Goal: Feedback & Contribution: Submit feedback/report problem

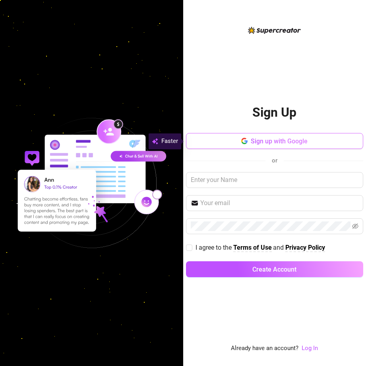
click at [274, 142] on span "Sign up with Google" at bounding box center [279, 141] width 57 height 8
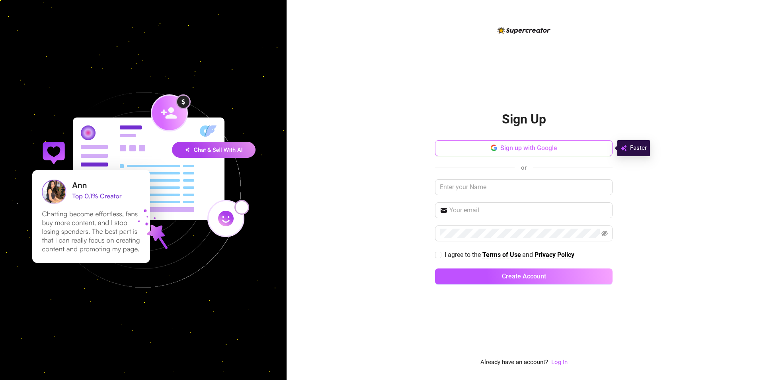
click at [499, 146] on button "Sign up with Google" at bounding box center [523, 148] width 177 height 16
click at [493, 144] on span "button" at bounding box center [494, 148] width 6 height 8
click at [452, 319] on div "Sign Up Sign up with Google or I agree to the Terms of Use and Privacy Policy C…" at bounding box center [523, 195] width 177 height 341
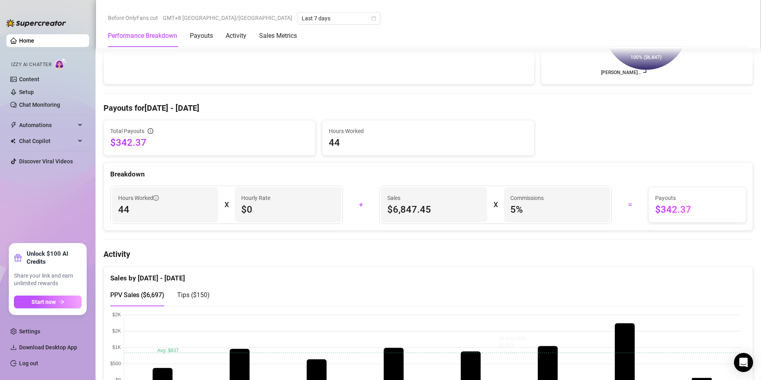
scroll to position [279, 0]
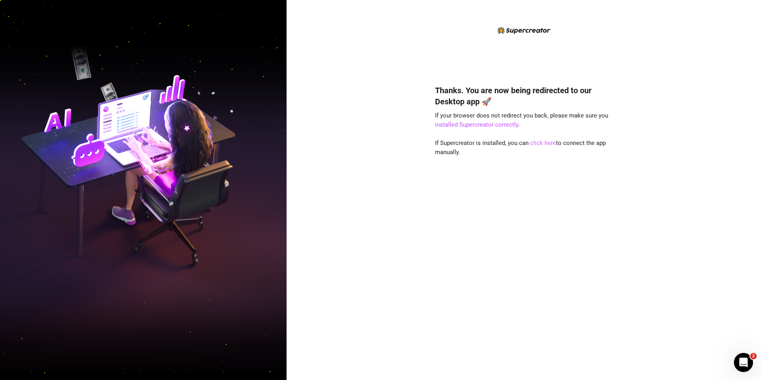
click at [546, 142] on link "click here" at bounding box center [543, 142] width 26 height 7
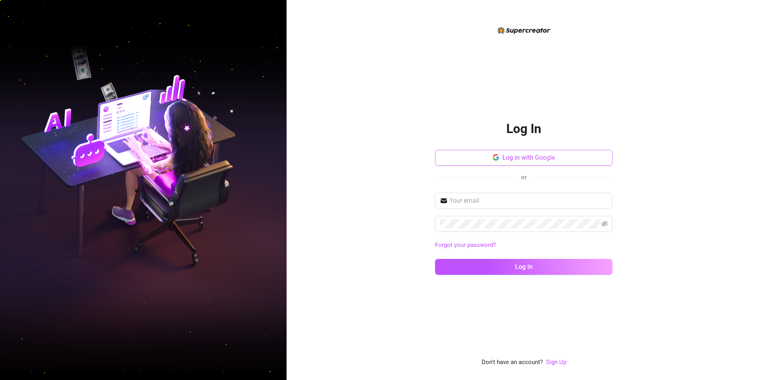
click at [493, 156] on icon "button" at bounding box center [495, 155] width 5 height 2
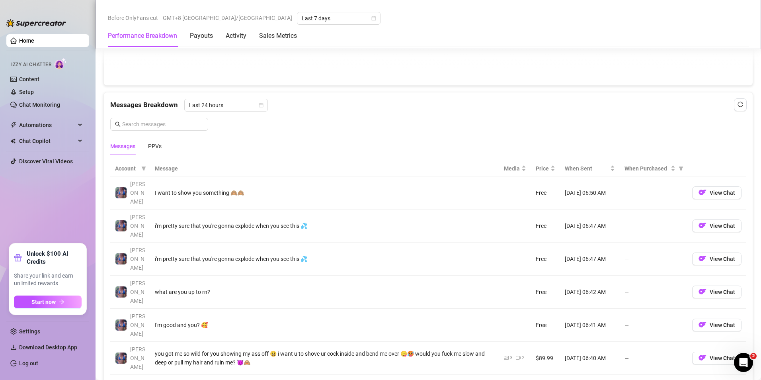
scroll to position [517, 0]
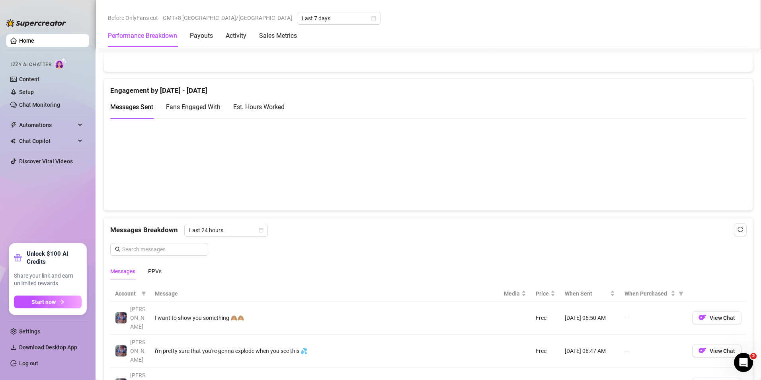
click at [627, 176] on canvas at bounding box center [425, 164] width 630 height 80
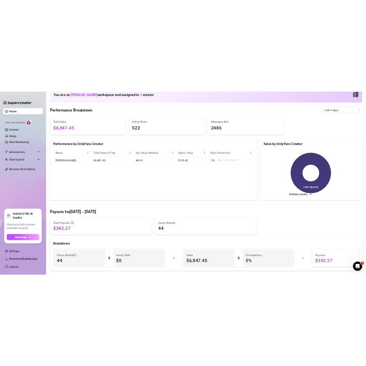
scroll to position [0, 0]
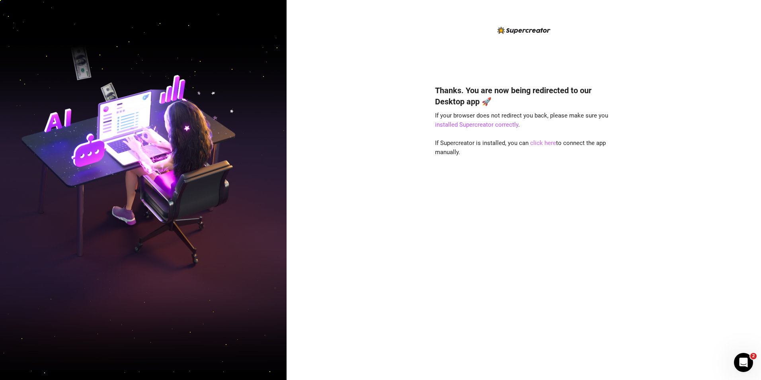
click at [542, 143] on link "click here" at bounding box center [543, 142] width 26 height 7
click at [544, 144] on link "click here" at bounding box center [543, 142] width 26 height 7
click at [543, 142] on link "click here" at bounding box center [543, 142] width 26 height 7
click at [541, 142] on link "click here" at bounding box center [543, 142] width 26 height 7
click at [465, 126] on link "installed Supercreator correctly" at bounding box center [476, 124] width 83 height 7
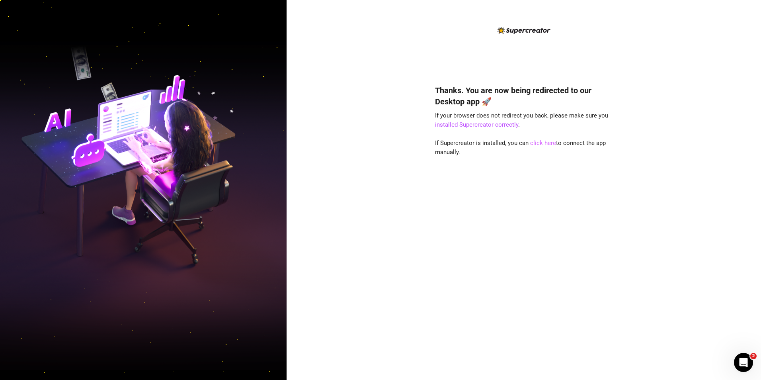
click at [532, 142] on link "click here" at bounding box center [543, 142] width 26 height 7
click at [537, 142] on link "click here" at bounding box center [543, 142] width 26 height 7
click at [539, 142] on link "click here" at bounding box center [543, 142] width 26 height 7
click at [544, 144] on link "click here" at bounding box center [543, 142] width 26 height 7
click at [609, 85] on h4 "Thanks. You are now being redirected to our Desktop app 🚀" at bounding box center [523, 96] width 177 height 22
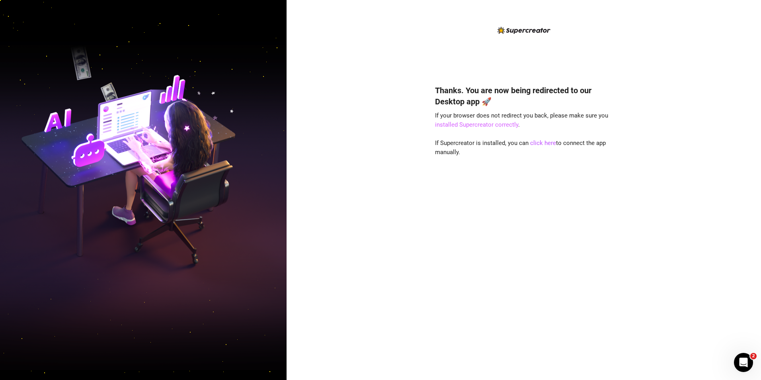
click at [470, 124] on link "installed Supercreator correctly" at bounding box center [476, 124] width 83 height 7
click at [544, 142] on link "click here" at bounding box center [543, 142] width 26 height 7
click at [544, 144] on link "click here" at bounding box center [543, 142] width 26 height 7
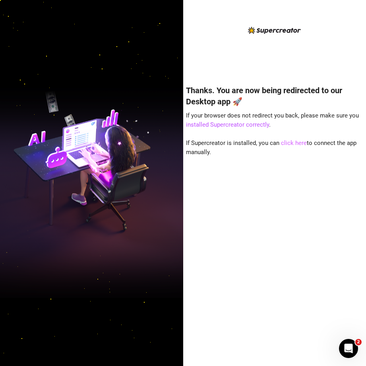
click at [296, 142] on link "click here" at bounding box center [294, 142] width 26 height 7
click at [339, 341] on div "Open Intercom Messenger" at bounding box center [347, 346] width 19 height 19
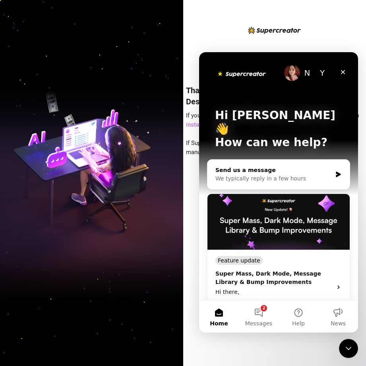
click at [284, 174] on div "We typically reply in a few hours" at bounding box center [274, 178] width 117 height 8
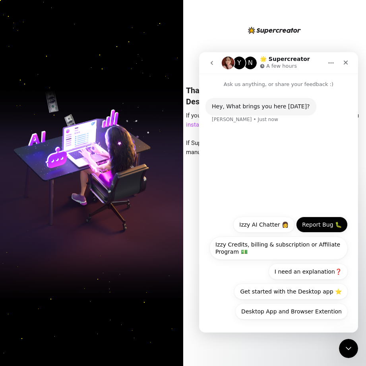
click at [321, 224] on button "Report Bug 🐛" at bounding box center [322, 224] width 52 height 16
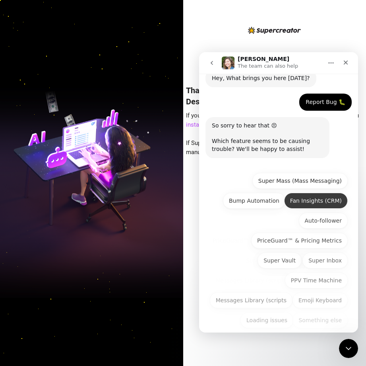
scroll to position [37, 0]
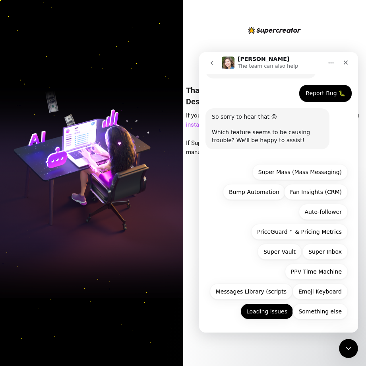
click at [276, 311] on button "Loading issues" at bounding box center [267, 311] width 53 height 16
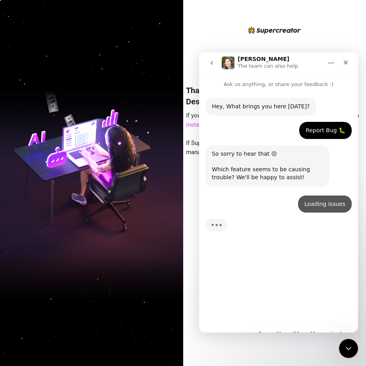
scroll to position [0, 0]
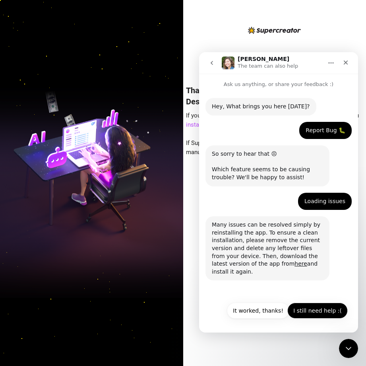
click at [315, 313] on button "I still need help :(" at bounding box center [318, 310] width 60 height 16
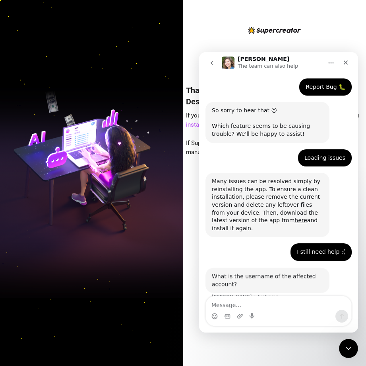
scroll to position [56, 0]
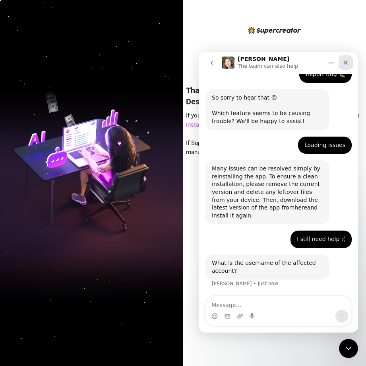
click at [344, 61] on icon "Close" at bounding box center [346, 62] width 6 height 6
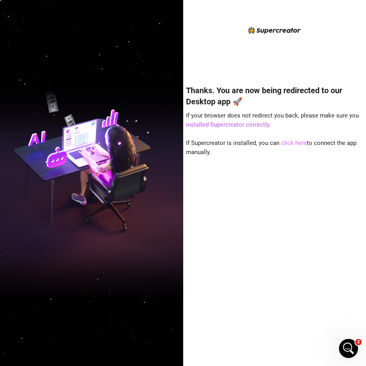
click at [286, 140] on link "click here" at bounding box center [294, 142] width 26 height 7
click at [242, 68] on div "Thanks. You are now being redirected to our Desktop app 🚀 If your browser does …" at bounding box center [274, 188] width 177 height 327
click at [347, 338] on div "Open Intercom Messenger" at bounding box center [348, 347] width 26 height 26
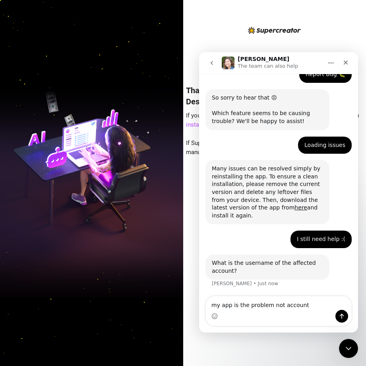
click at [212, 304] on textarea "my app is the problem not account" at bounding box center [279, 303] width 146 height 14
type textarea "sorry the app is the problem not account"
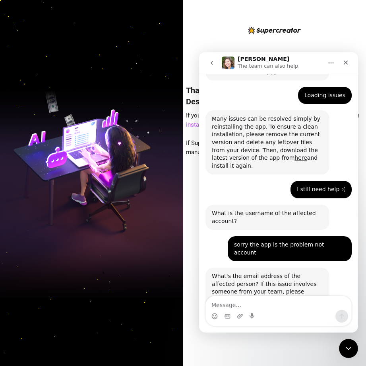
scroll to position [146, 0]
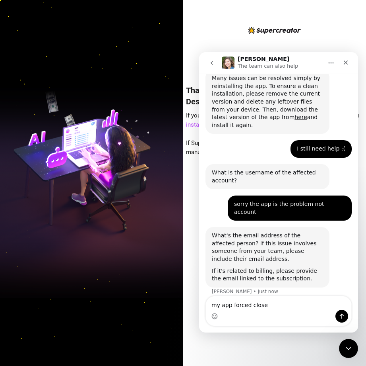
type textarea "my app forced closed"
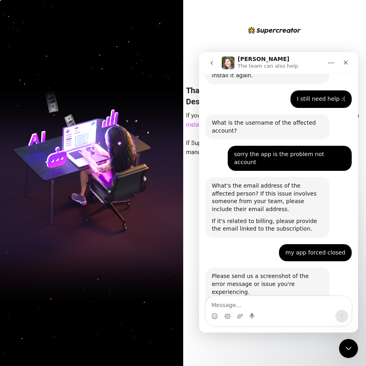
scroll to position [253, 0]
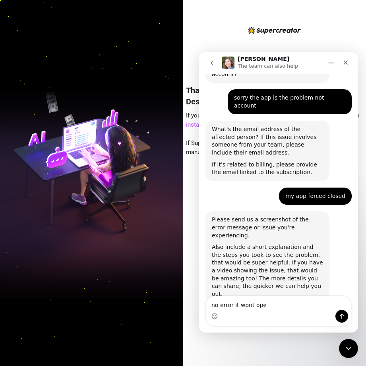
type textarea "no error it wont open"
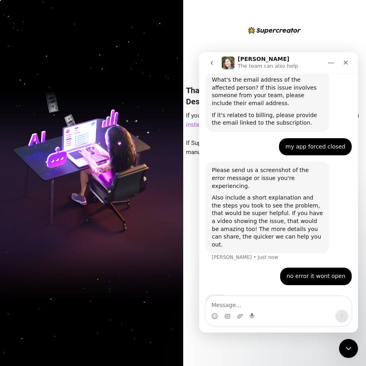
scroll to position [276, 0]
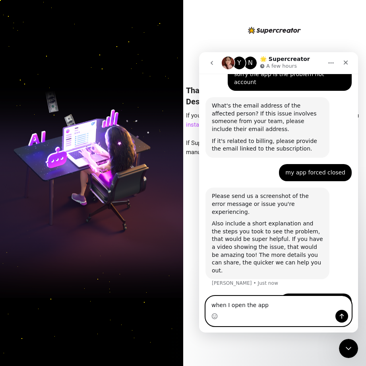
click at [215, 308] on textarea "when I open the app" at bounding box center [279, 303] width 146 height 14
click at [267, 306] on textarea "When I open the app" at bounding box center [279, 303] width 146 height 14
click at [315, 306] on textarea "When I open the app, it asks me to log in" at bounding box center [279, 303] width 146 height 14
click at [289, 304] on textarea "When I open the app, it asks me to log in" at bounding box center [279, 303] width 146 height 14
click at [306, 302] on textarea "When I open the app, it asks to log in" at bounding box center [279, 303] width 146 height 14
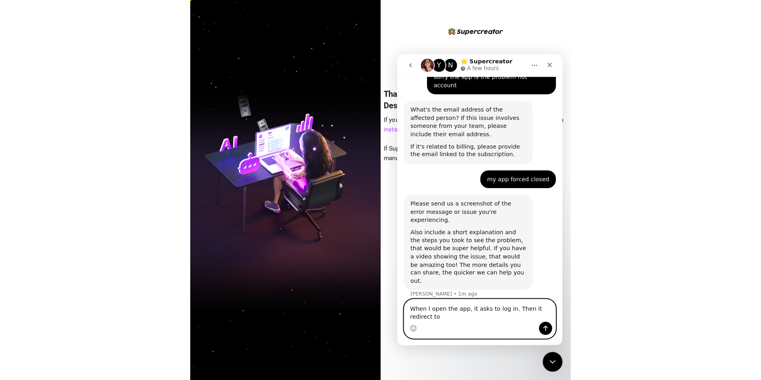
scroll to position [284, 0]
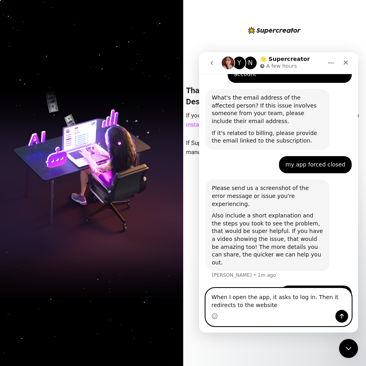
click at [265, 305] on textarea "When I open the app, it asks to log in. Then it redirects to the website" at bounding box center [279, 298] width 146 height 21
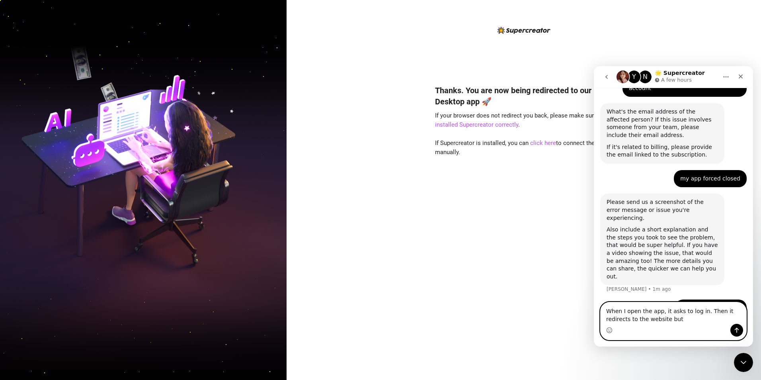
click at [366, 323] on textarea "When I open the app, it asks to log in. Then it redirects to the website but" at bounding box center [673, 312] width 146 height 21
type textarea "When I open the app, it asks to log in. Then it redirects to the website and af…"
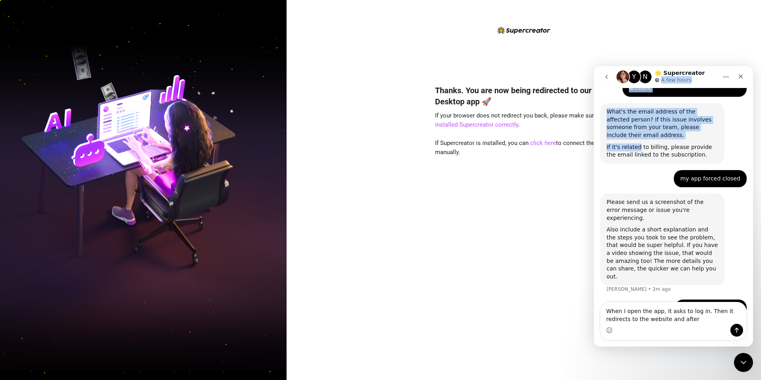
drag, startPoint x: 710, startPoint y: 78, endPoint x: 647, endPoint y: 133, distance: 82.9
click at [366, 133] on div "Y N 🌟 Supercreator A few hours Ask us anything, or share your feedback :) Hey, …" at bounding box center [673, 206] width 159 height 280
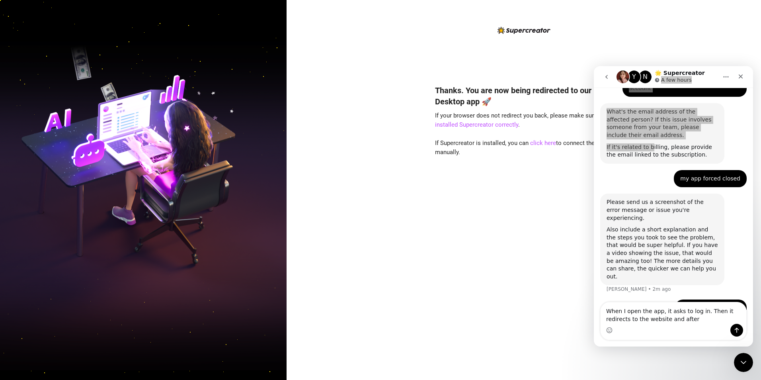
drag, startPoint x: 54, startPoint y: 67, endPoint x: 633, endPoint y: 45, distance: 579.4
click at [366, 45] on div "Thanks. You are now being redirected to our Desktop app 🚀 If your browser does …" at bounding box center [523, 190] width 474 height 380
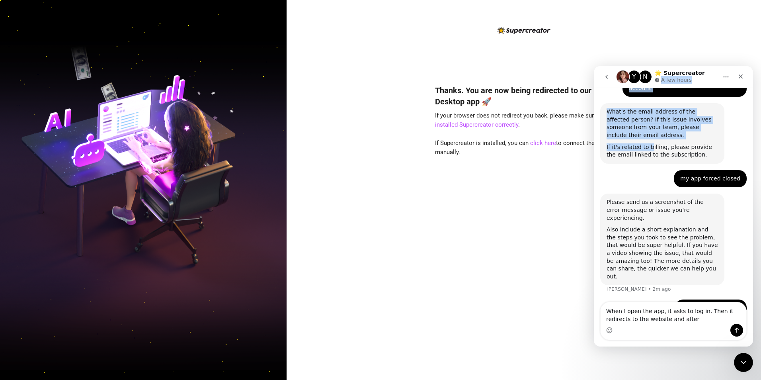
click at [366, 76] on button "Home" at bounding box center [725, 76] width 15 height 15
click at [366, 94] on div "Expand window" at bounding box center [705, 97] width 57 height 8
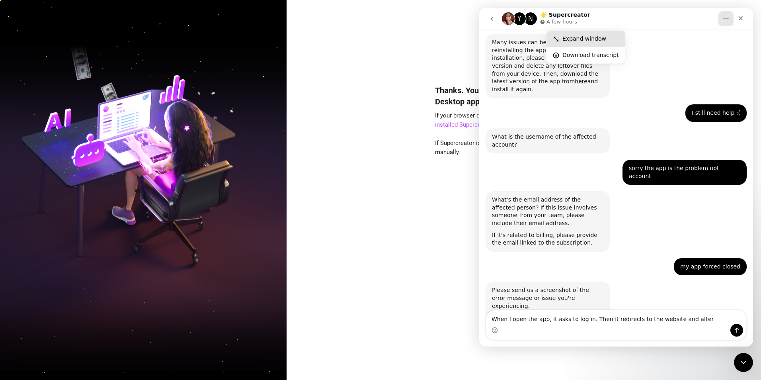
scroll to position [125, 0]
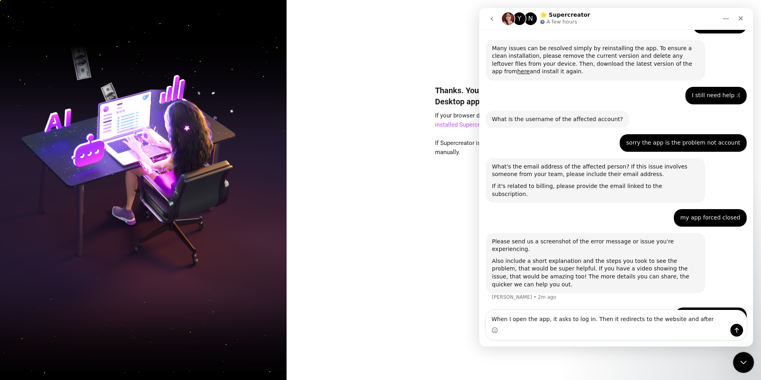
click at [366, 358] on icon "Close Intercom Messenger" at bounding box center [742, 361] width 10 height 10
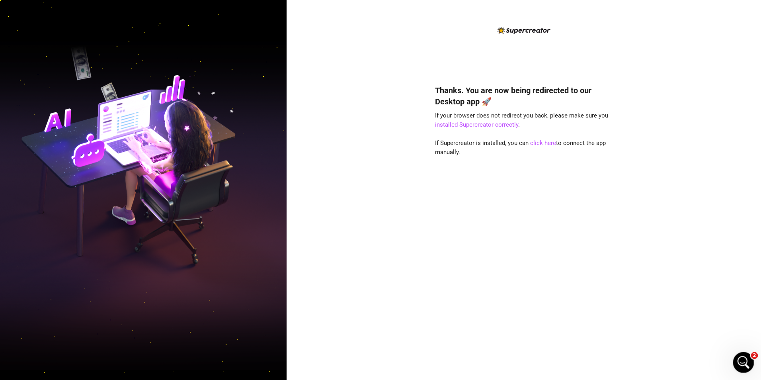
click at [366, 356] on icon "Open Intercom Messenger" at bounding box center [742, 361] width 13 height 13
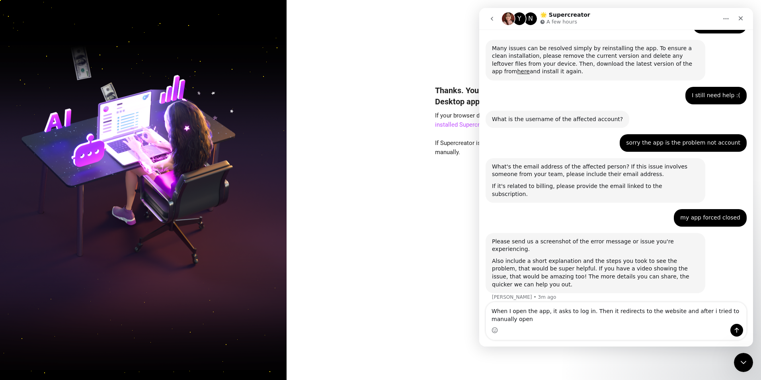
scroll to position [132, 0]
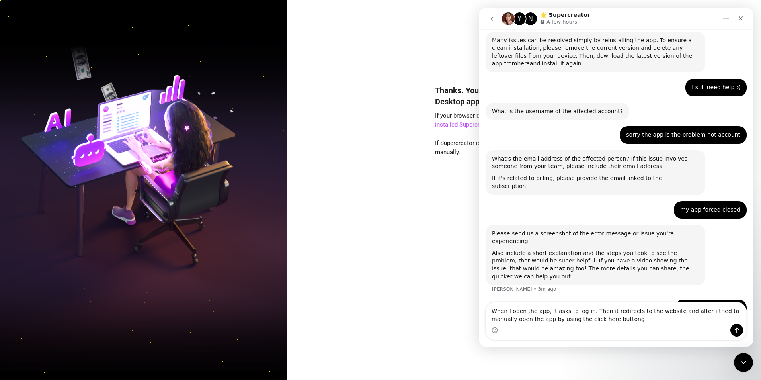
click at [366, 310] on textarea "When I open the app, it asks to log in. Then it redirects to the website and af…" at bounding box center [616, 312] width 260 height 21
type textarea "When I open the app, it asks to log in. Then it redirects to the website and af…"
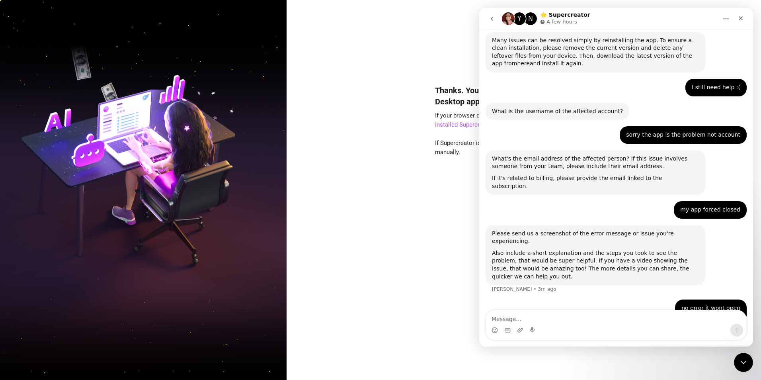
scroll to position [158, 0]
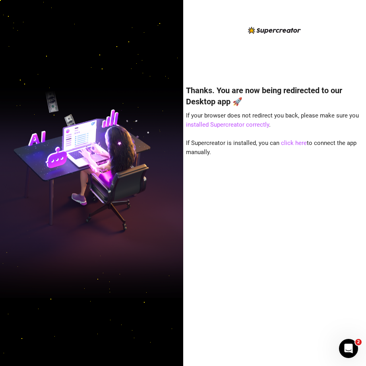
click at [351, 282] on div "Thanks. You are now being redirected to our Desktop app 🚀 If your browser does …" at bounding box center [274, 213] width 177 height 279
click at [300, 140] on link "click here" at bounding box center [294, 142] width 26 height 7
click at [346, 47] on div "Thanks. You are now being redirected to our Desktop app 🚀 If your browser does …" at bounding box center [274, 188] width 177 height 327
click at [289, 142] on link "click here" at bounding box center [294, 142] width 26 height 7
click at [293, 143] on link "click here" at bounding box center [294, 142] width 26 height 7
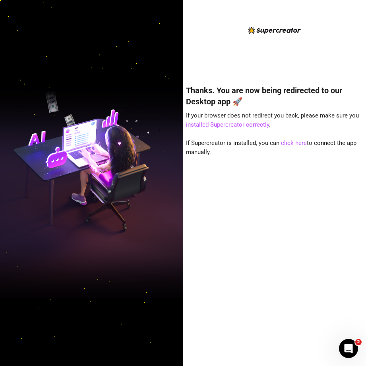
click at [354, 90] on h4 "Thanks. You are now being redirected to our Desktop app 🚀" at bounding box center [274, 96] width 177 height 22
click at [289, 142] on link "click here" at bounding box center [294, 142] width 26 height 7
drag, startPoint x: 352, startPoint y: 102, endPoint x: 343, endPoint y: 85, distance: 19.1
click at [352, 99] on h4 "Thanks. You are now being redirected to our Desktop app 🚀" at bounding box center [274, 96] width 177 height 22
click at [288, 145] on link "click here" at bounding box center [294, 142] width 26 height 7
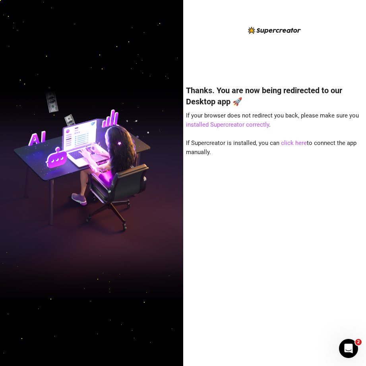
drag, startPoint x: 263, startPoint y: 178, endPoint x: 255, endPoint y: 174, distance: 8.0
click at [262, 177] on div "Thanks. You are now being redirected to our Desktop app 🚀 If your browser does …" at bounding box center [274, 213] width 177 height 279
click at [274, 176] on div "Thanks. You are now being redirected to our Desktop app 🚀 If your browser does …" at bounding box center [274, 213] width 177 height 279
click at [352, 346] on icon "Open Intercom Messenger" at bounding box center [347, 347] width 13 height 13
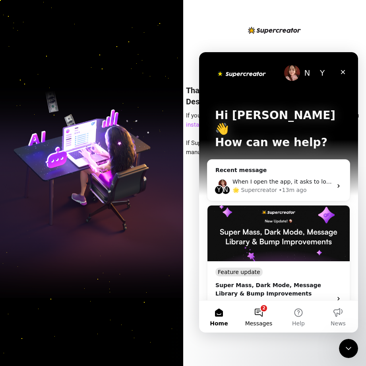
click at [253, 315] on button "2 Messages" at bounding box center [259, 316] width 40 height 32
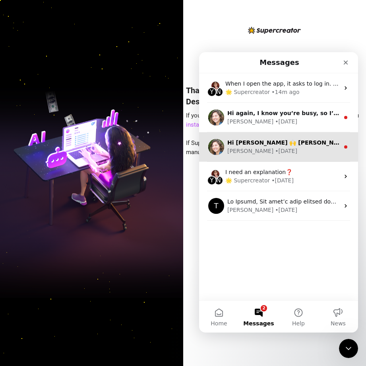
click at [292, 148] on div "[PERSON_NAME] • [DATE]" at bounding box center [284, 151] width 112 height 8
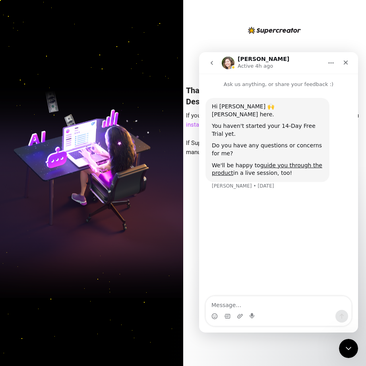
click at [209, 64] on icon "go back" at bounding box center [212, 63] width 6 height 6
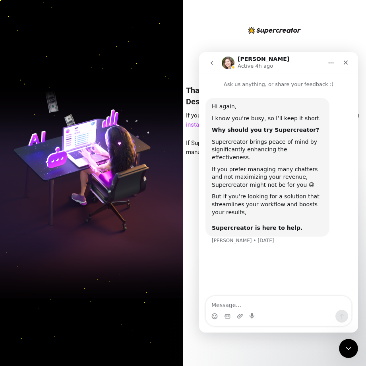
click at [212, 64] on icon "go back" at bounding box center [212, 63] width 2 height 4
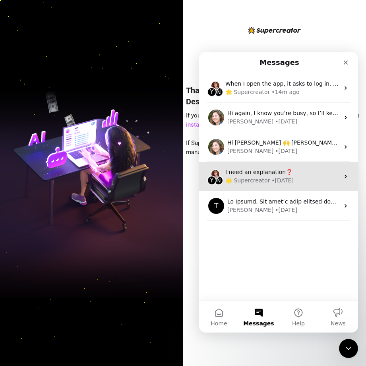
click at [300, 175] on div "I need an explanation❓" at bounding box center [283, 172] width 114 height 8
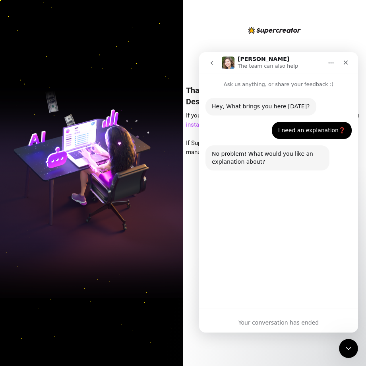
click at [214, 64] on icon "go back" at bounding box center [212, 63] width 6 height 6
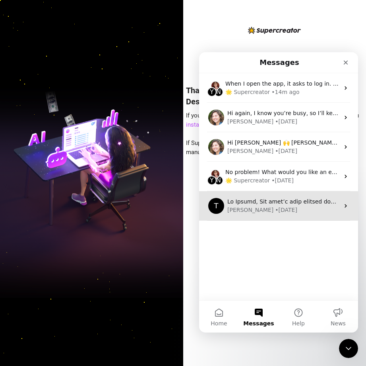
click at [301, 214] on div "[PERSON_NAME] • [DATE]" at bounding box center [284, 210] width 112 height 8
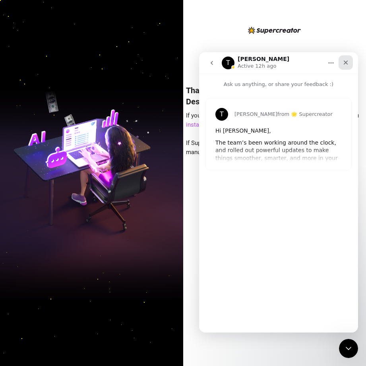
click at [350, 60] on div "Close" at bounding box center [346, 62] width 14 height 14
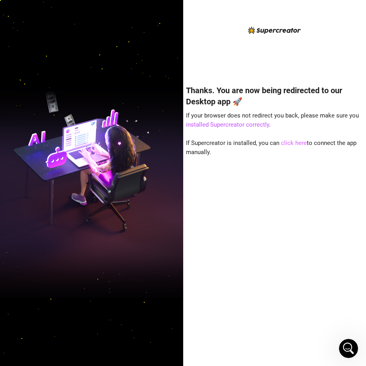
click at [292, 141] on link "click here" at bounding box center [294, 142] width 26 height 7
